Goal: Task Accomplishment & Management: Use online tool/utility

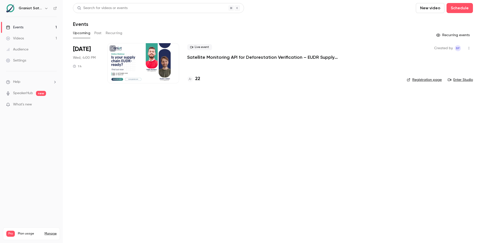
click at [199, 80] on h4 "22" at bounding box center [197, 79] width 5 height 7
click at [236, 57] on p "Satellite Monitoring API for Deforestation Verification – EUDR Supply Chains" at bounding box center [262, 57] width 151 height 6
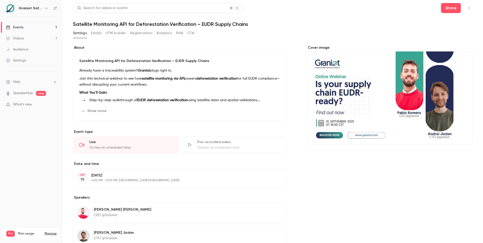
click at [114, 34] on button "UTM builder" at bounding box center [116, 33] width 20 height 8
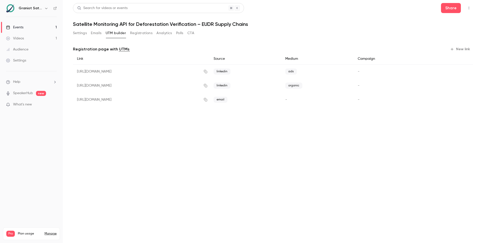
click at [209, 85] on div "[URL][DOMAIN_NAME]" at bounding box center [141, 86] width 137 height 14
click at [207, 85] on icon "button" at bounding box center [205, 86] width 4 height 4
click at [207, 71] on icon "button" at bounding box center [205, 71] width 3 height 3
click at [458, 49] on button "New link" at bounding box center [460, 49] width 25 height 8
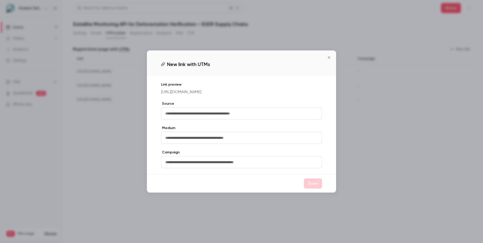
click at [247, 119] on input "text" at bounding box center [241, 114] width 161 height 12
type input "********"
click at [237, 168] on input "text" at bounding box center [241, 162] width 161 height 12
type input "***"
click at [315, 189] on button "Save" at bounding box center [313, 184] width 18 height 10
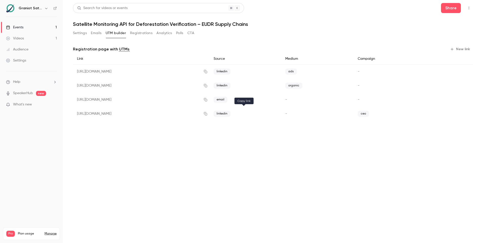
click at [207, 113] on icon "button" at bounding box center [205, 114] width 4 height 4
click at [235, 151] on main "Search for videos or events Share Satellite Monitoring API for Deforestation Ve…" at bounding box center [273, 121] width 420 height 243
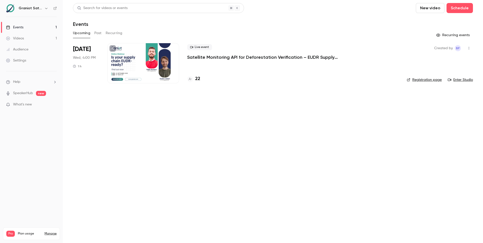
click at [208, 59] on p "Satellite Monitoring API for Deforestation Verification – EUDR Supply Chains" at bounding box center [262, 57] width 151 height 6
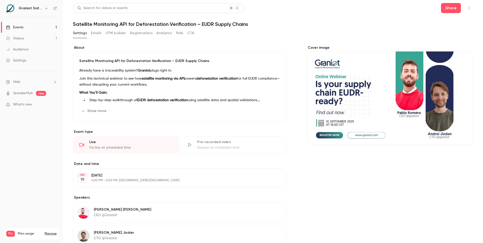
click at [119, 35] on button "UTM builder" at bounding box center [116, 33] width 20 height 8
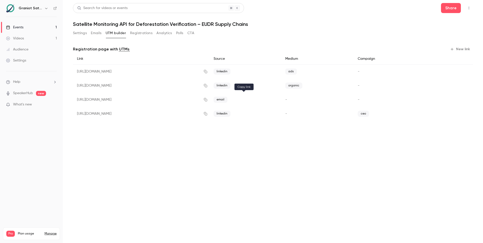
click at [207, 99] on icon "button" at bounding box center [205, 99] width 3 height 3
